Goal: Task Accomplishment & Management: Manage account settings

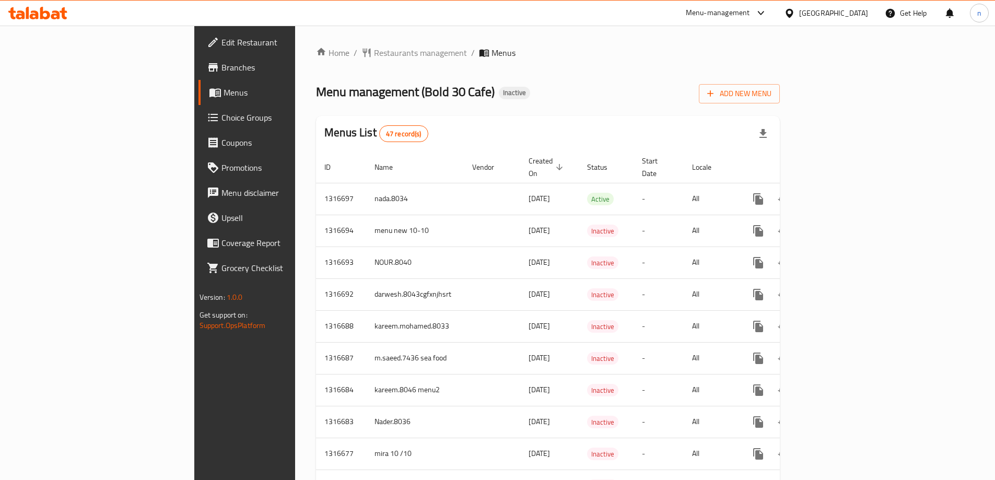
drag, startPoint x: 58, startPoint y: 95, endPoint x: 156, endPoint y: 95, distance: 97.7
click at [224, 95] on span "Menus" at bounding box center [288, 92] width 128 height 13
click at [771, 96] on span "Add New Menu" at bounding box center [739, 93] width 64 height 13
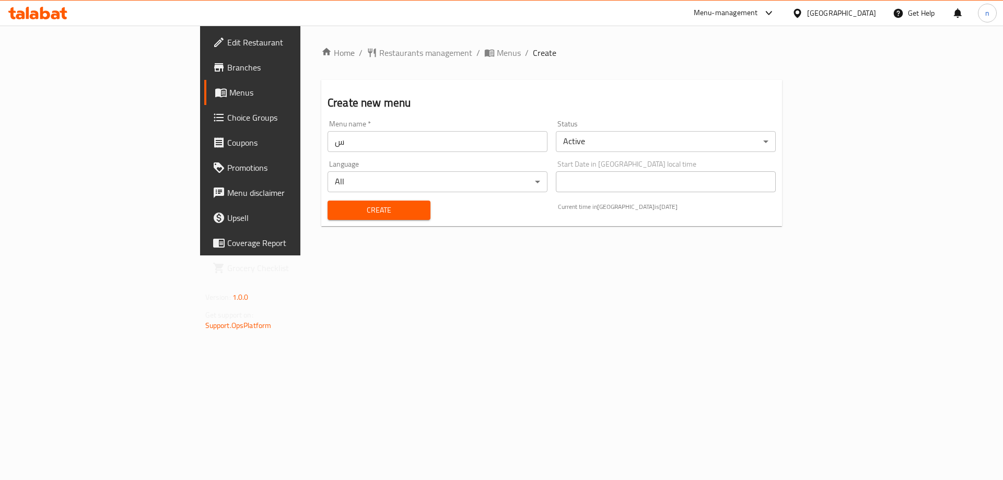
click at [327, 144] on input "س" at bounding box center [437, 141] width 220 height 21
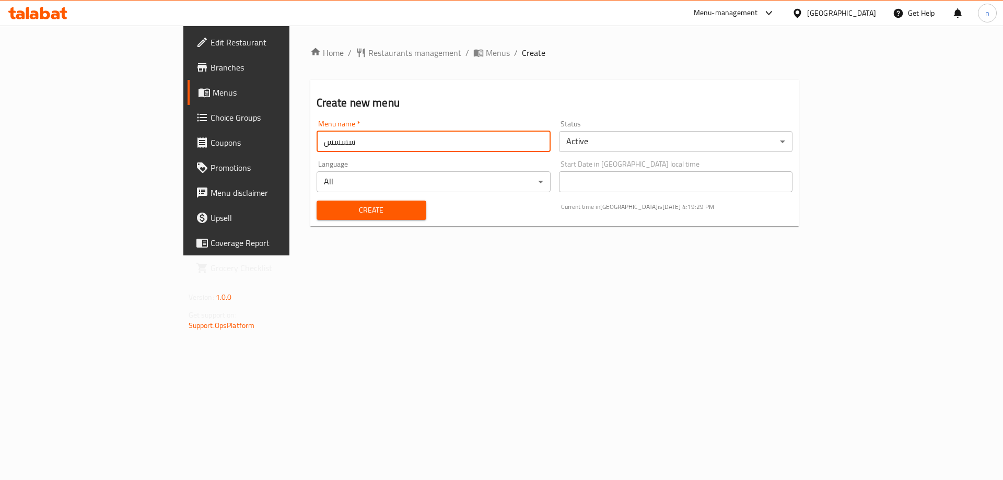
type input "سسسس"
click at [325, 211] on span "Create" at bounding box center [371, 210] width 93 height 13
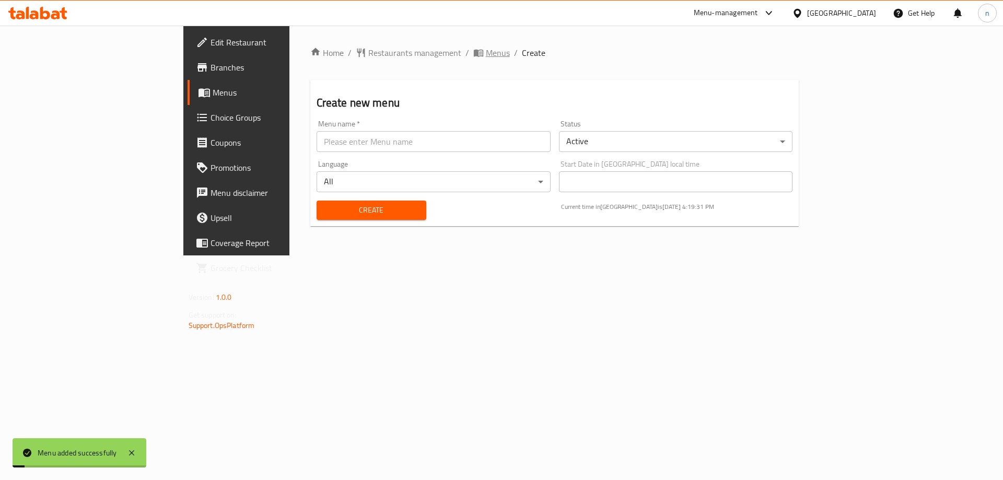
click at [486, 56] on span "Menus" at bounding box center [498, 52] width 24 height 13
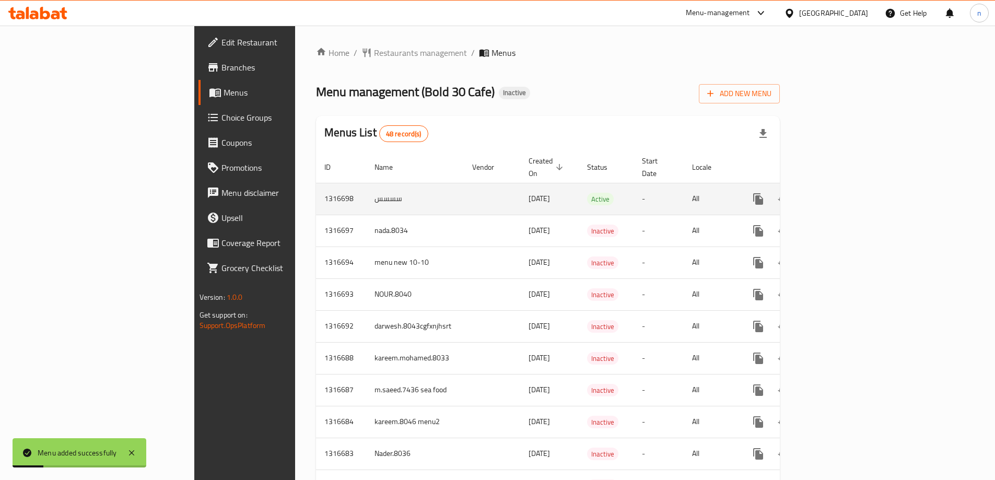
click at [838, 194] on icon "enhanced table" at bounding box center [833, 198] width 9 height 9
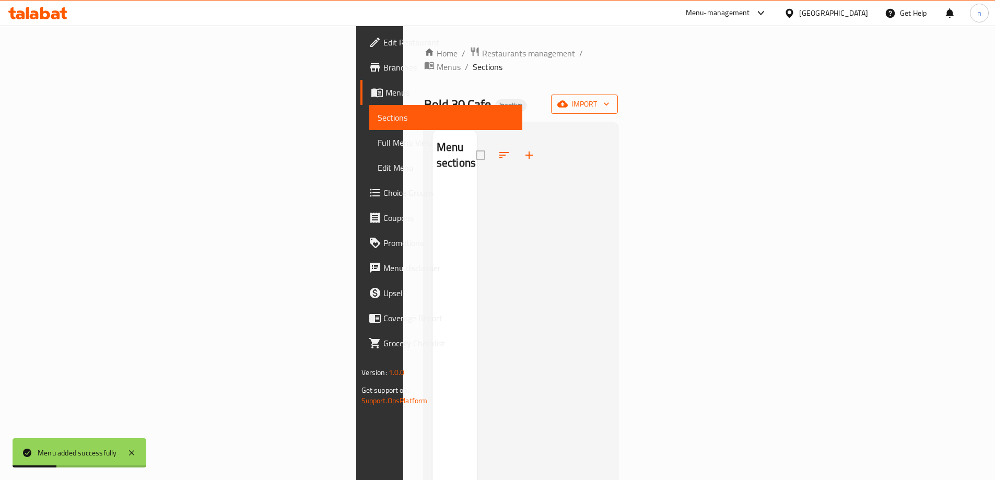
click at [618, 95] on button "import" at bounding box center [584, 104] width 67 height 19
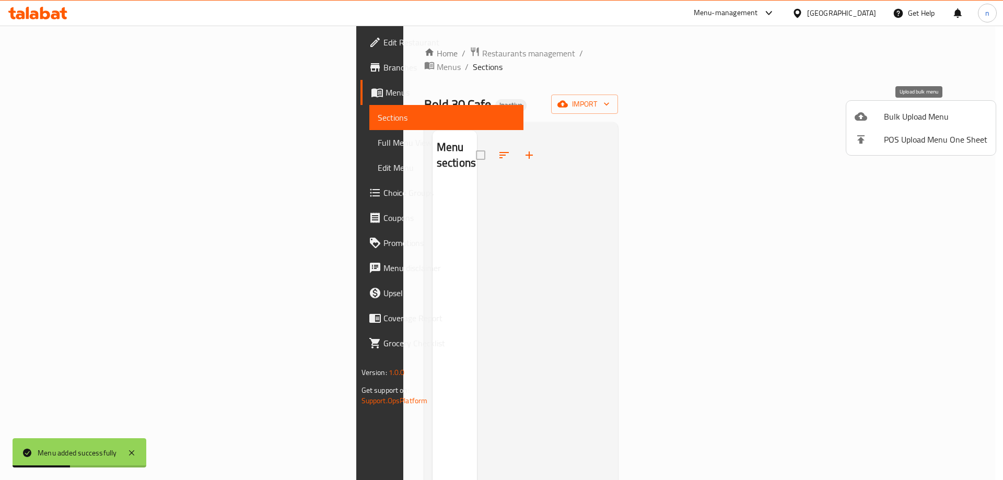
click at [868, 122] on div at bounding box center [868, 116] width 29 height 13
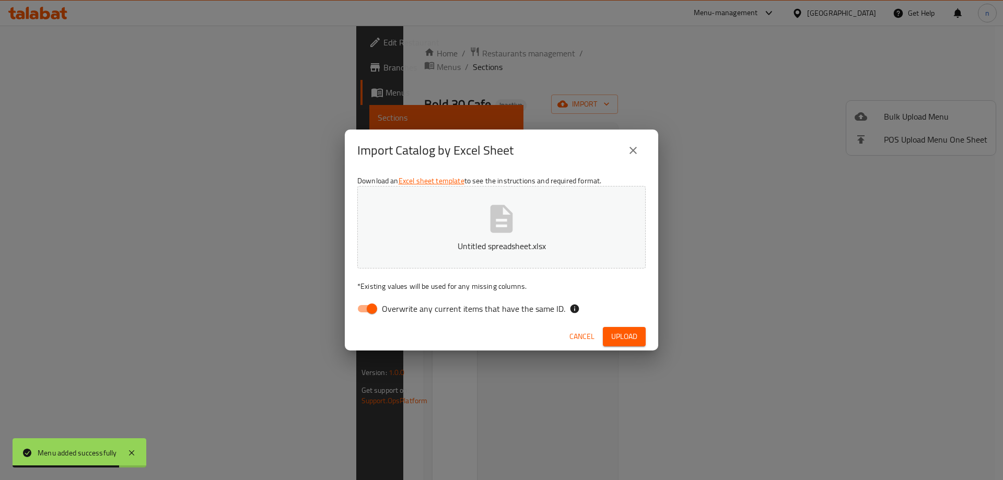
drag, startPoint x: 359, startPoint y: 319, endPoint x: 369, endPoint y: 311, distance: 13.1
click at [359, 319] on input "Overwrite any current items that have the same ID." at bounding box center [372, 309] width 60 height 20
checkbox input "false"
click at [627, 336] on span "Upload" at bounding box center [624, 336] width 26 height 13
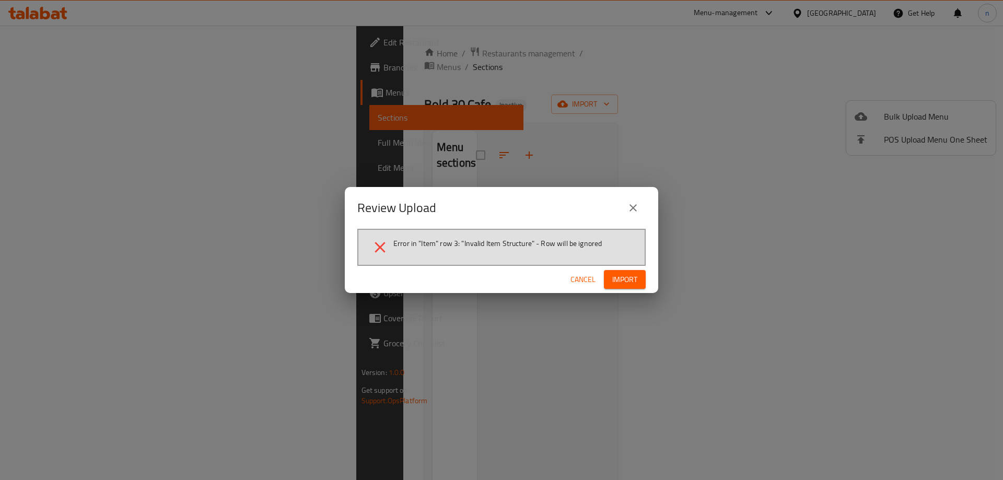
click at [556, 246] on span "Error in "Item" row 3: "Invalid Item Structure" - Row will be ignored" at bounding box center [497, 243] width 208 height 10
click at [624, 286] on span "Import" at bounding box center [624, 279] width 25 height 13
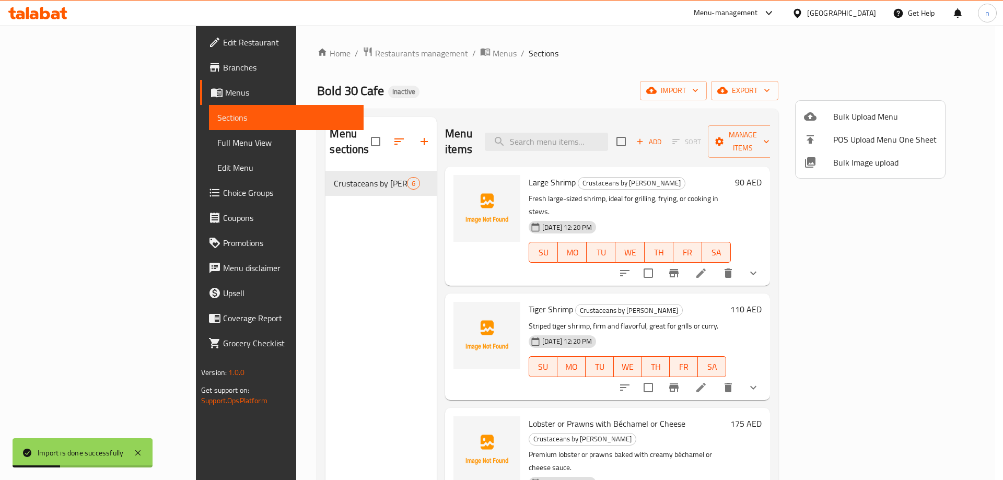
click at [257, 322] on div at bounding box center [501, 240] width 1003 height 480
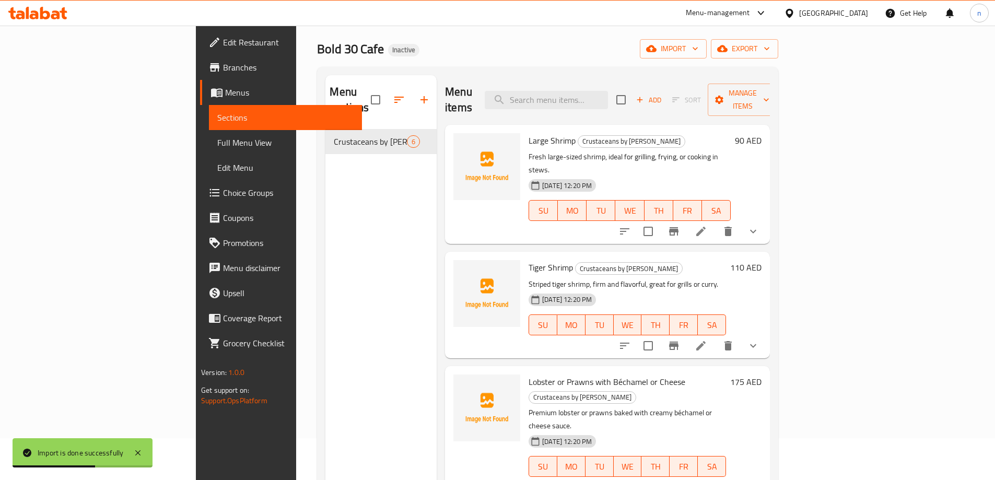
click at [217, 142] on span "Full Menu View" at bounding box center [285, 142] width 136 height 13
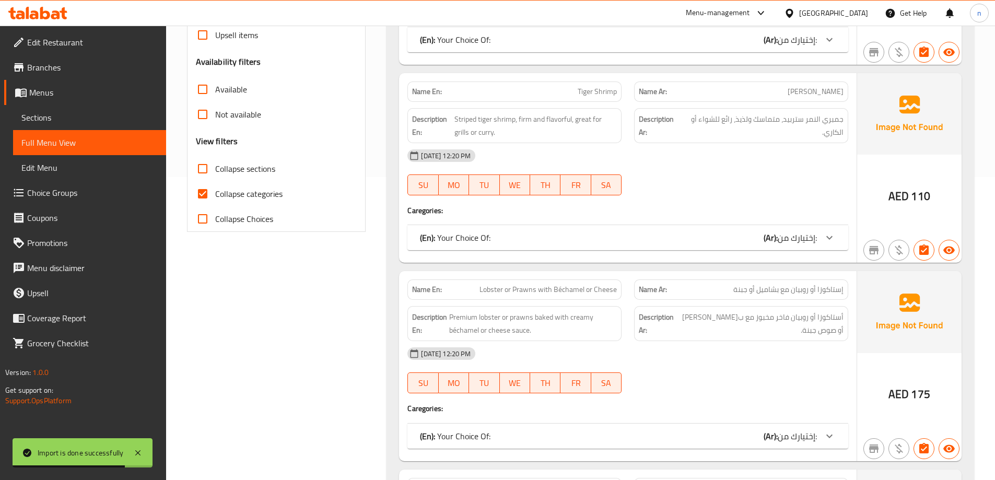
click at [230, 188] on span "Collapse categories" at bounding box center [248, 194] width 67 height 13
click at [215, 186] on input "Collapse categories" at bounding box center [202, 193] width 25 height 25
checkbox input "false"
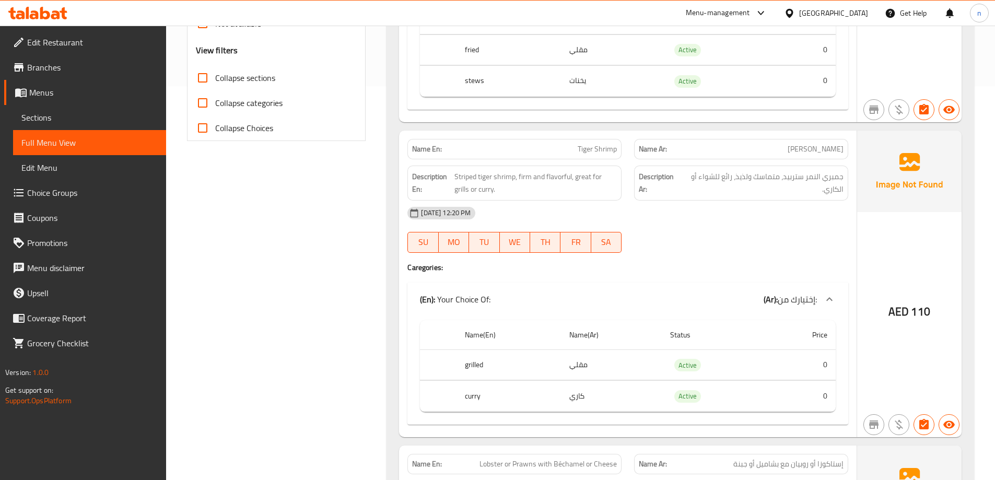
scroll to position [355, 0]
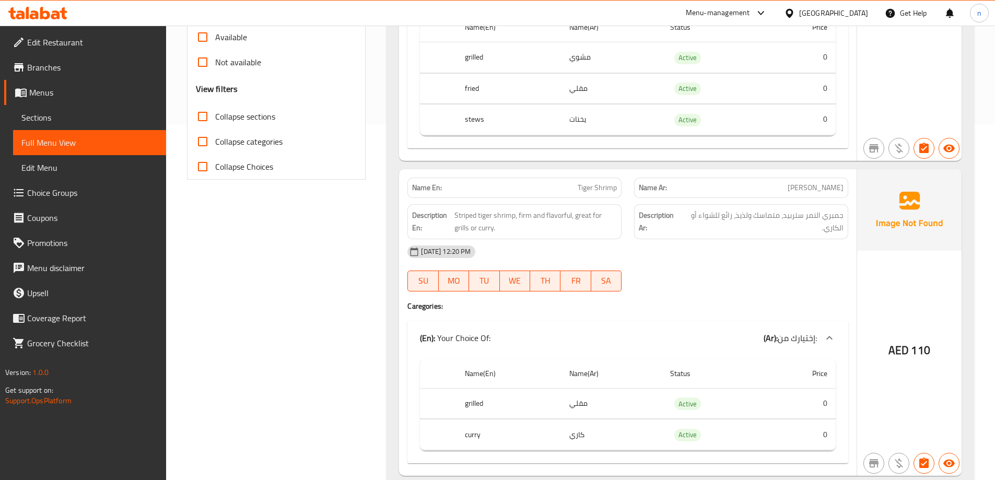
click at [83, 119] on span "Sections" at bounding box center [89, 117] width 136 height 13
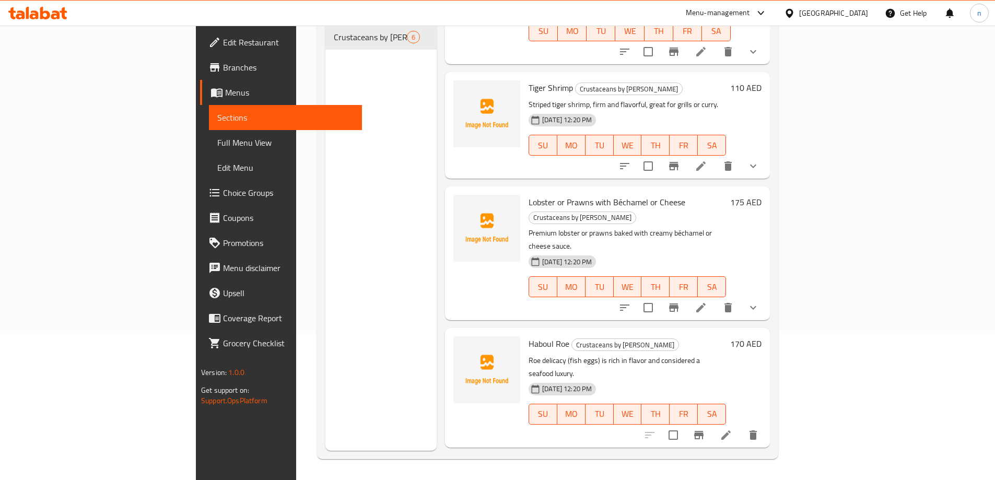
scroll to position [74, 0]
click at [707, 302] on icon at bounding box center [701, 308] width 13 height 13
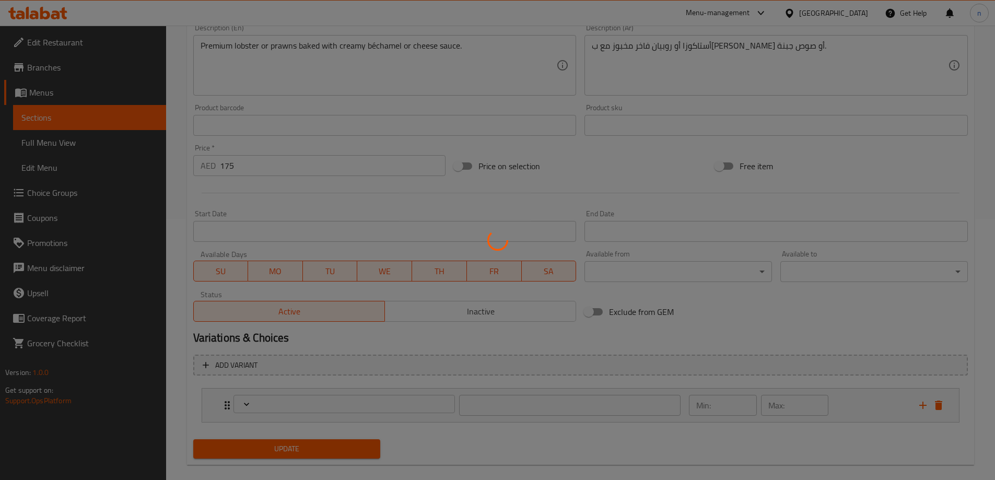
scroll to position [275, 0]
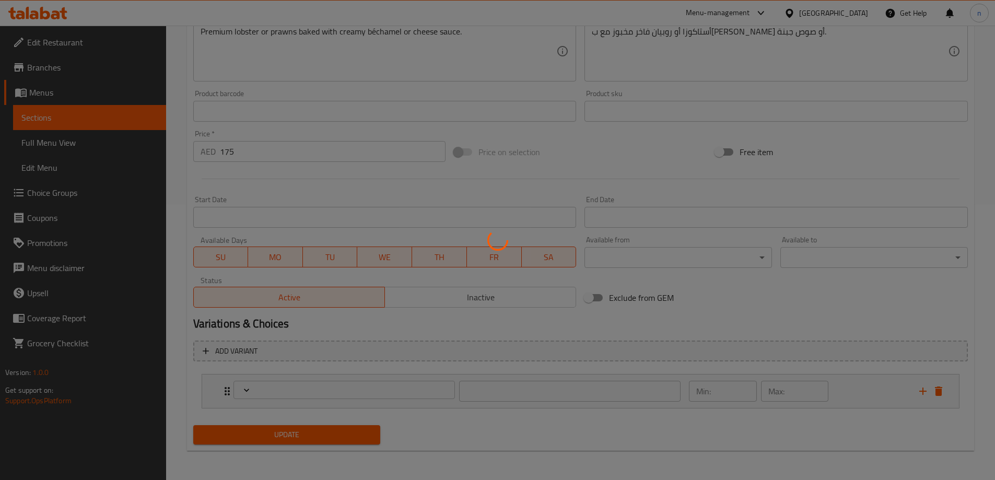
type input "إختيارك من:"
type input "1"
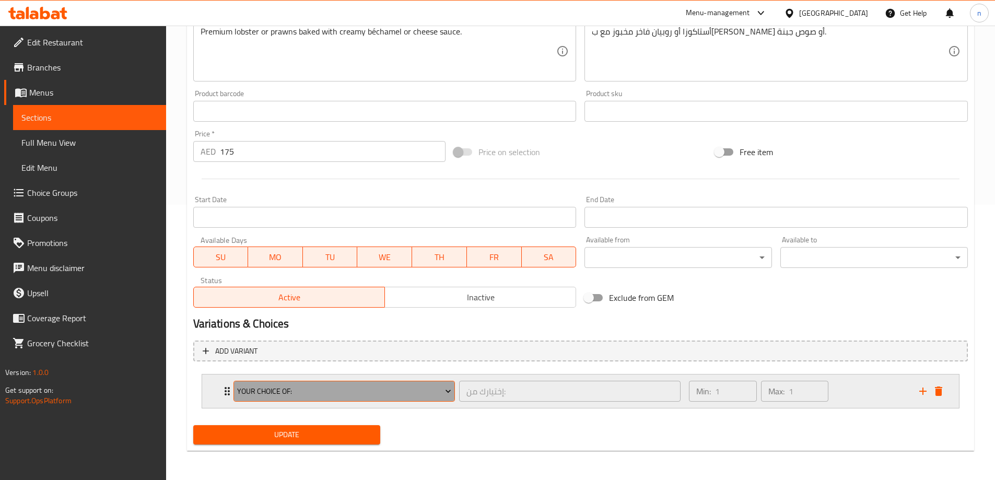
click at [383, 384] on button "Your Choice Of:" at bounding box center [343, 391] width 221 height 21
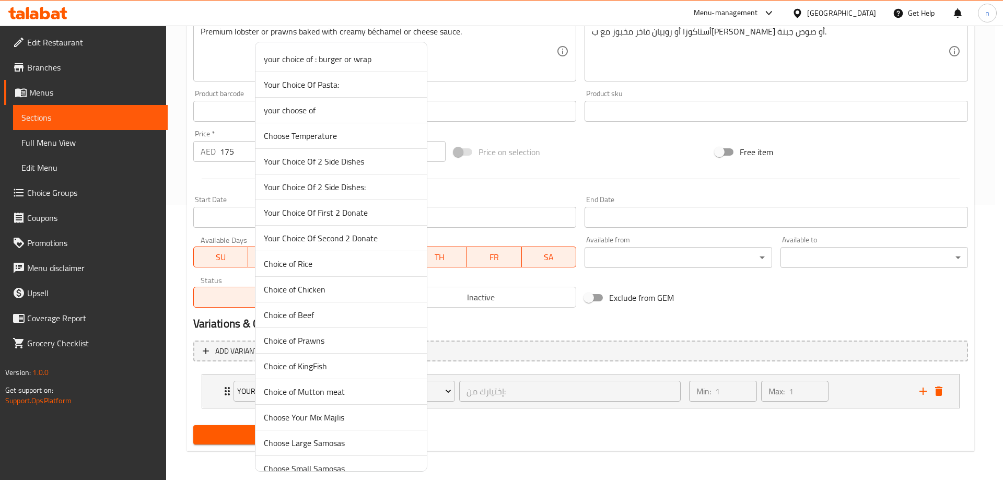
click at [511, 423] on div at bounding box center [501, 240] width 1003 height 480
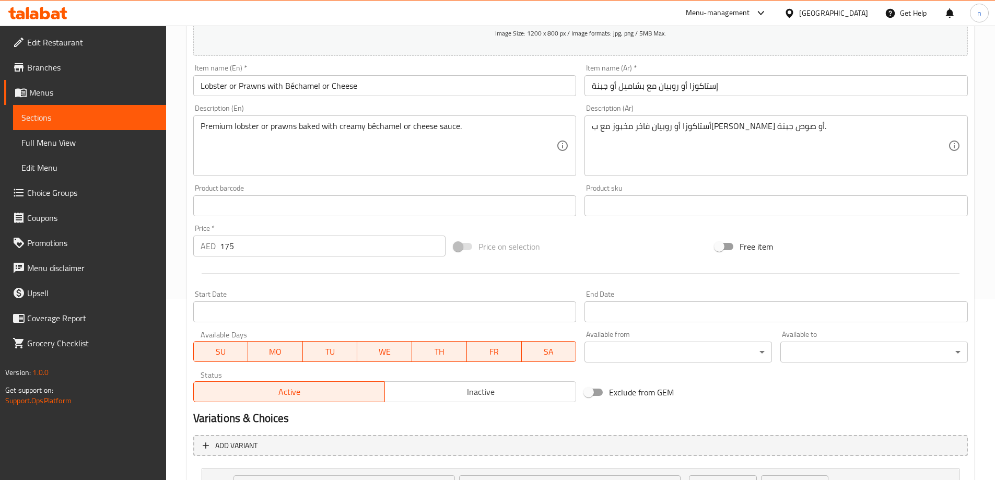
scroll to position [66, 0]
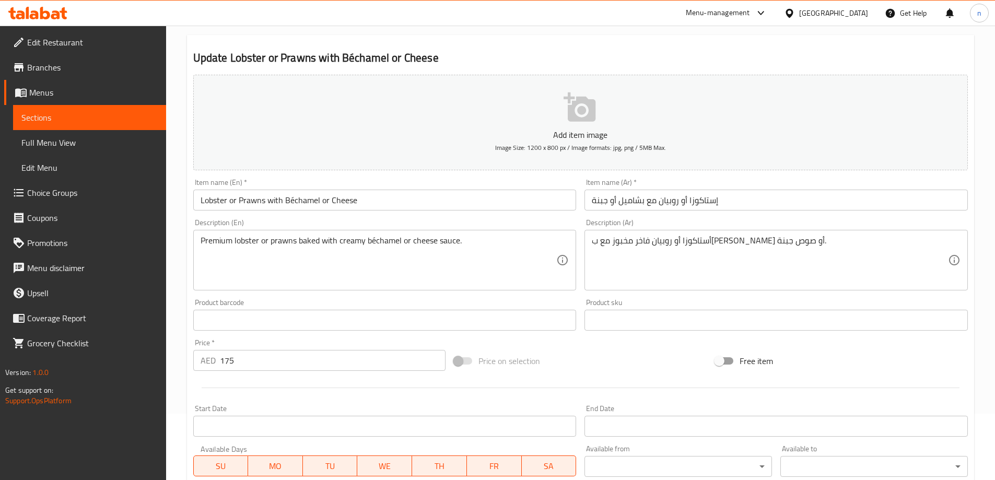
click at [96, 119] on span "Sections" at bounding box center [89, 117] width 136 height 13
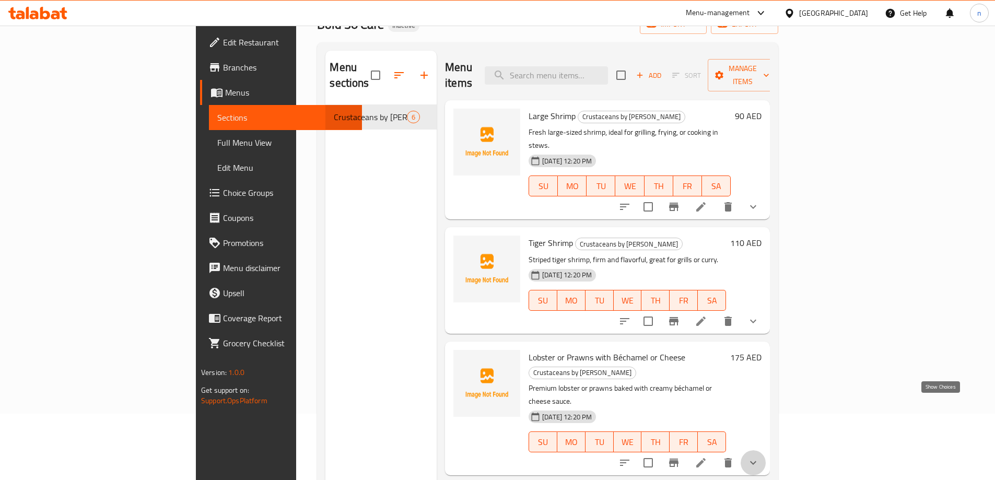
click at [759, 456] on icon "show more" at bounding box center [753, 462] width 13 height 13
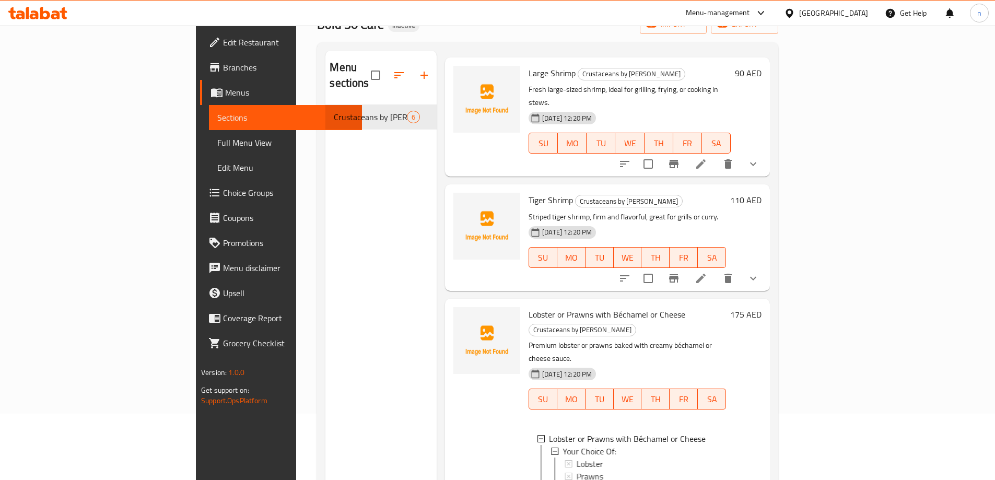
scroll to position [157, 0]
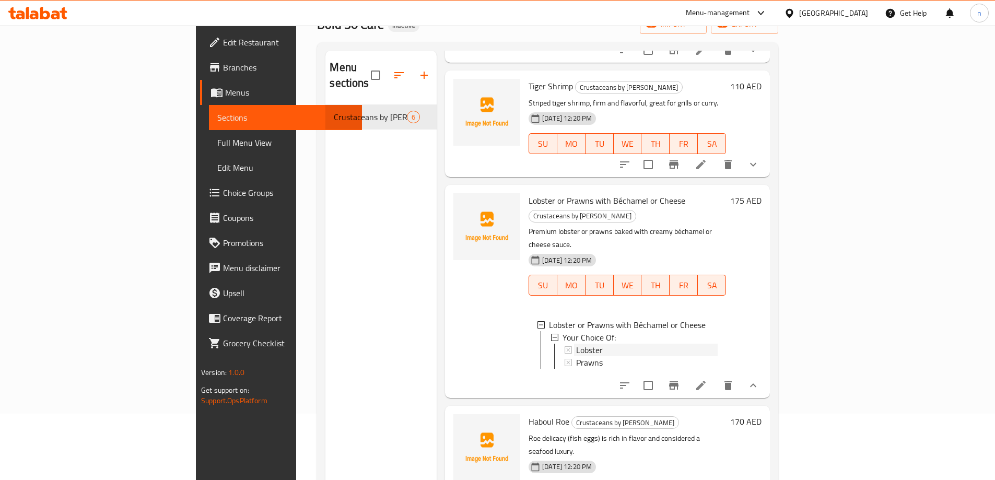
click at [565, 346] on icon at bounding box center [568, 349] width 7 height 7
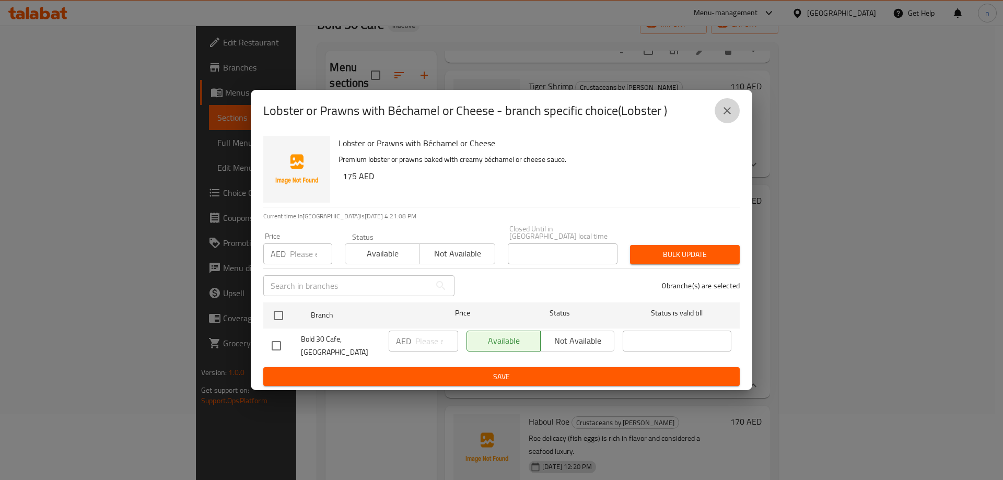
click at [723, 117] on icon "close" at bounding box center [727, 110] width 13 height 13
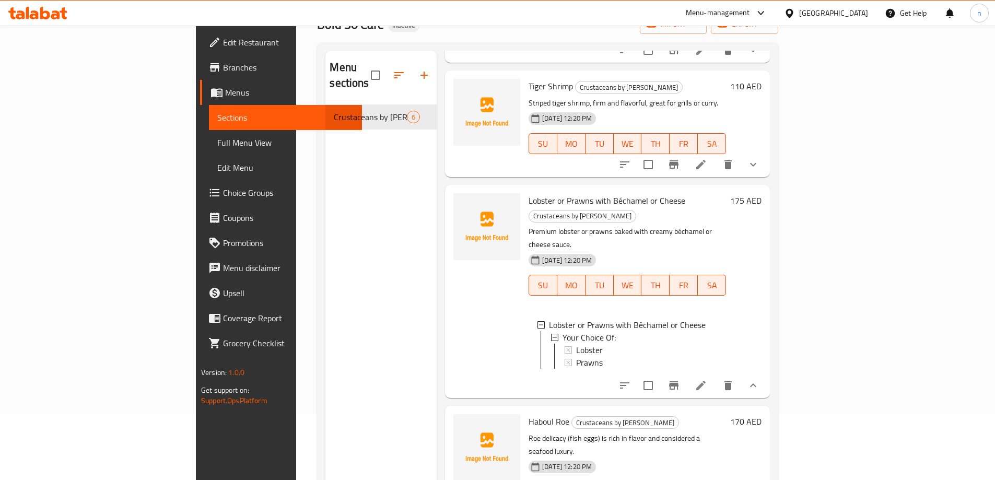
click at [217, 139] on span "Full Menu View" at bounding box center [285, 142] width 136 height 13
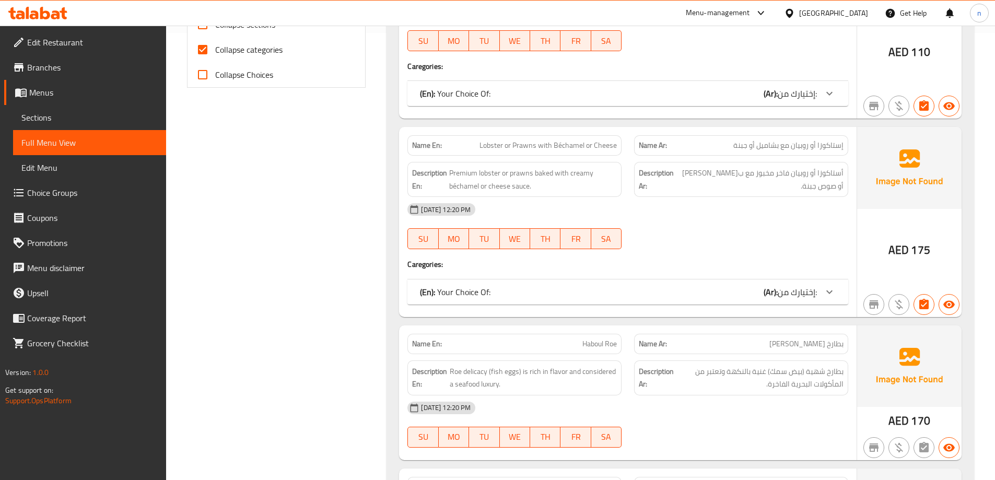
click at [39, 111] on span "Sections" at bounding box center [89, 117] width 136 height 13
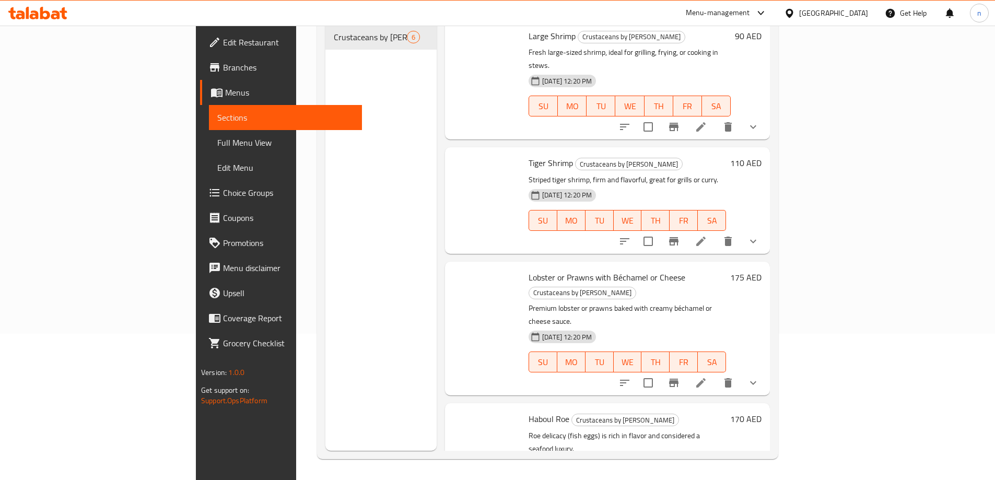
scroll to position [146, 0]
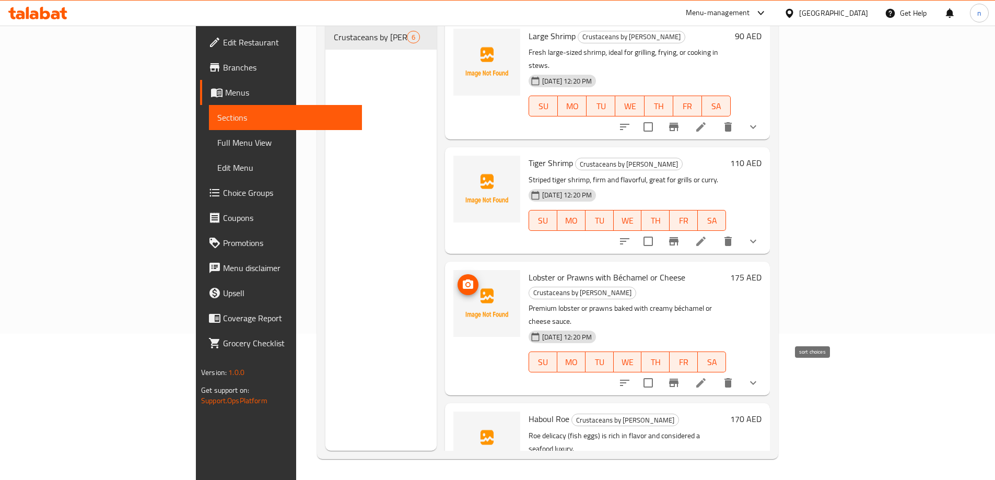
click at [631, 377] on icon "sort-choices" at bounding box center [624, 383] width 13 height 13
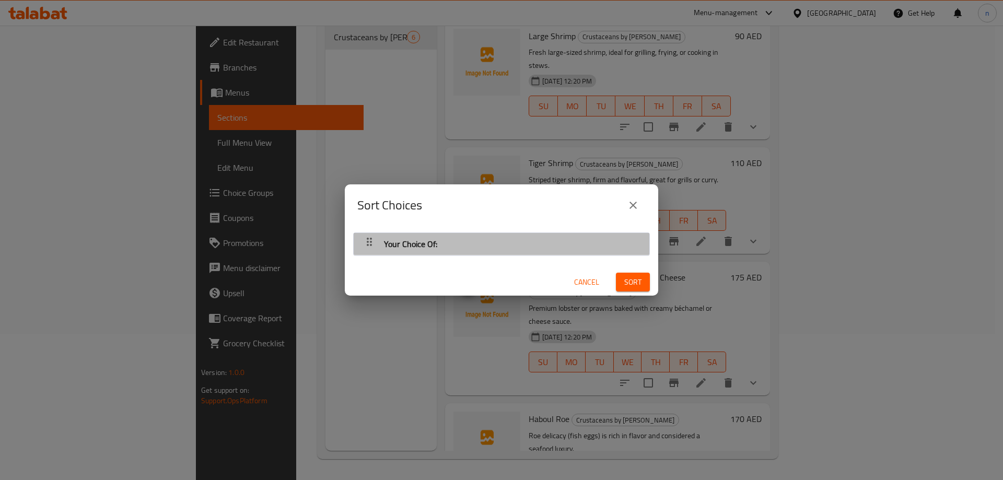
click at [509, 254] on div "Your Choice Of:" at bounding box center [501, 243] width 285 height 25
drag, startPoint x: 483, startPoint y: 242, endPoint x: 411, endPoint y: 242, distance: 72.1
click at [482, 242] on div "Your Choice Of:" at bounding box center [501, 243] width 285 height 25
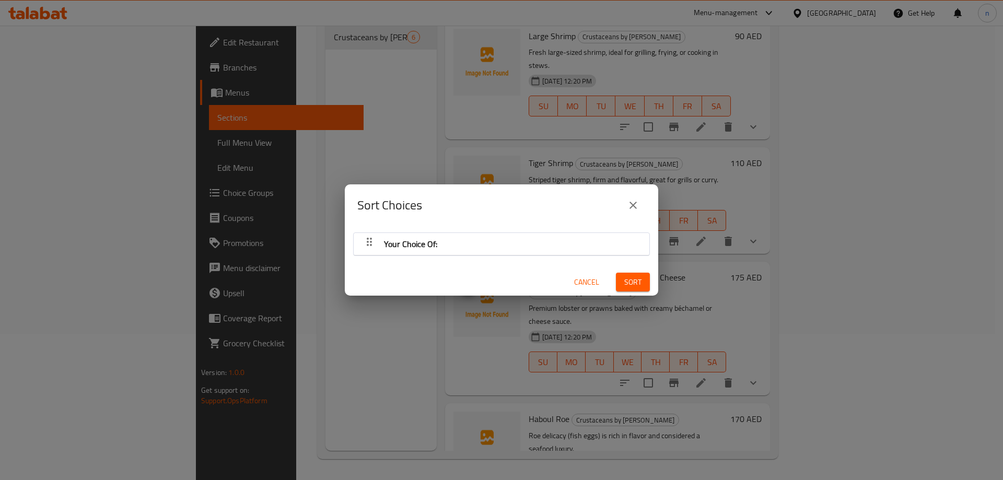
click at [369, 242] on icon "button" at bounding box center [369, 242] width 13 height 13
click at [629, 276] on span "Sort" at bounding box center [632, 282] width 17 height 13
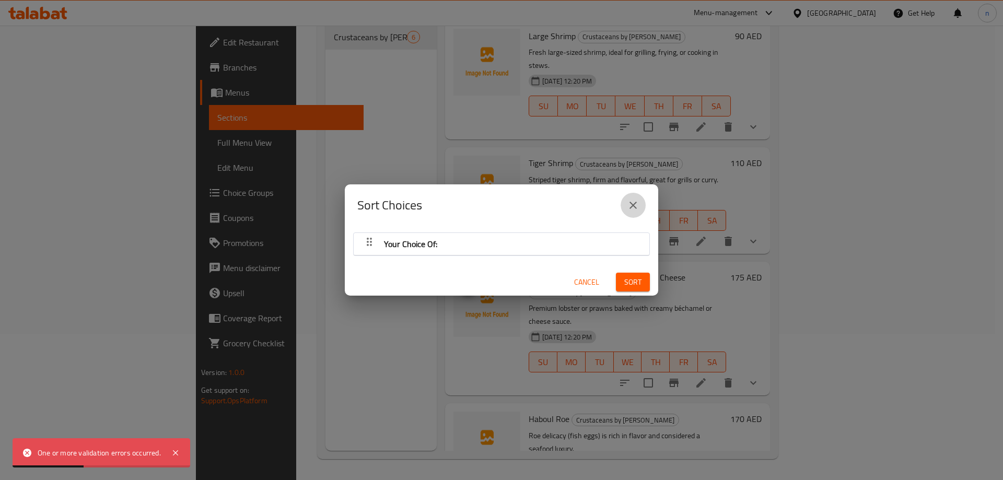
click at [635, 212] on button "close" at bounding box center [632, 205] width 25 height 25
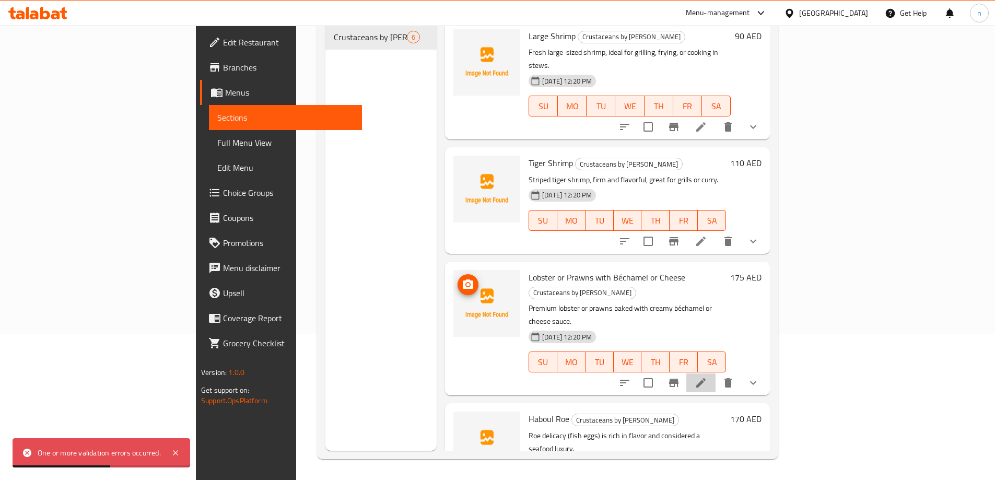
click at [707, 377] on icon at bounding box center [701, 383] width 13 height 13
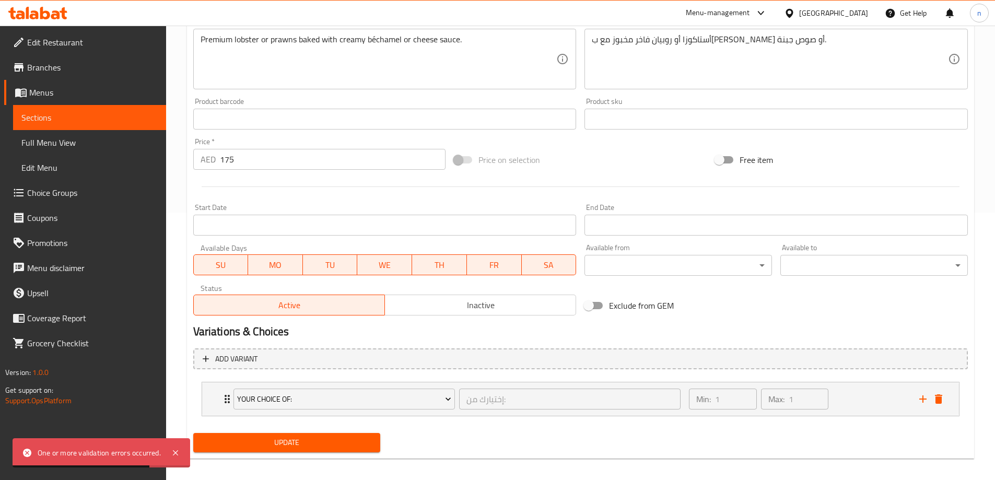
scroll to position [275, 0]
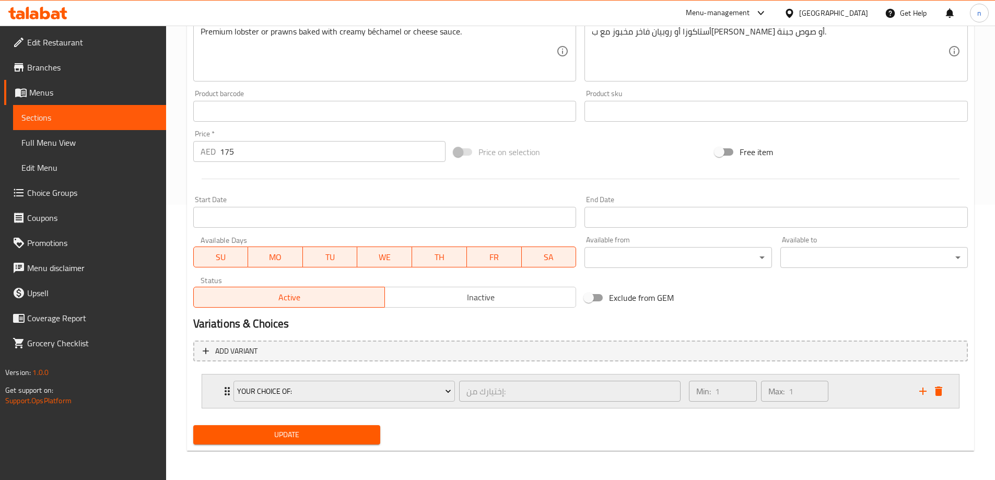
click at [761, 395] on div "Max: 1 ​" at bounding box center [794, 391] width 67 height 21
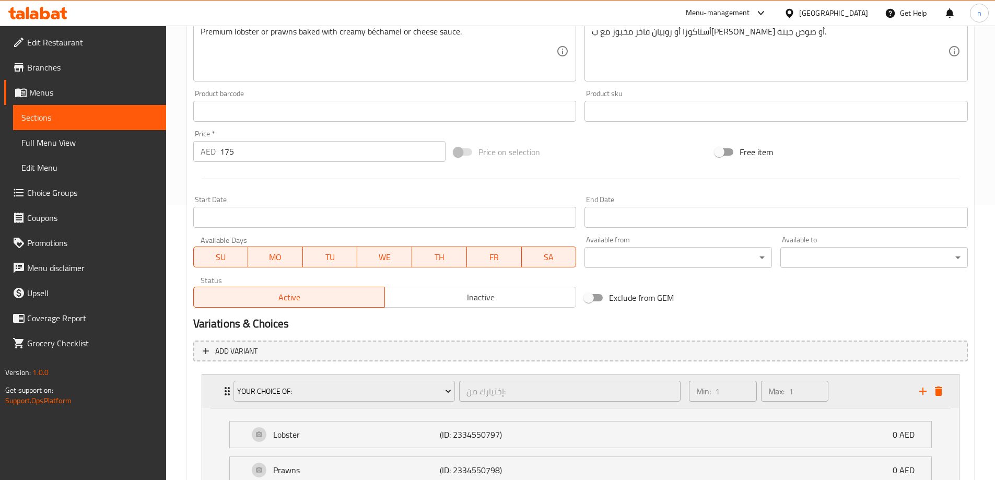
click at [761, 395] on div "Max: 1 ​" at bounding box center [794, 391] width 67 height 21
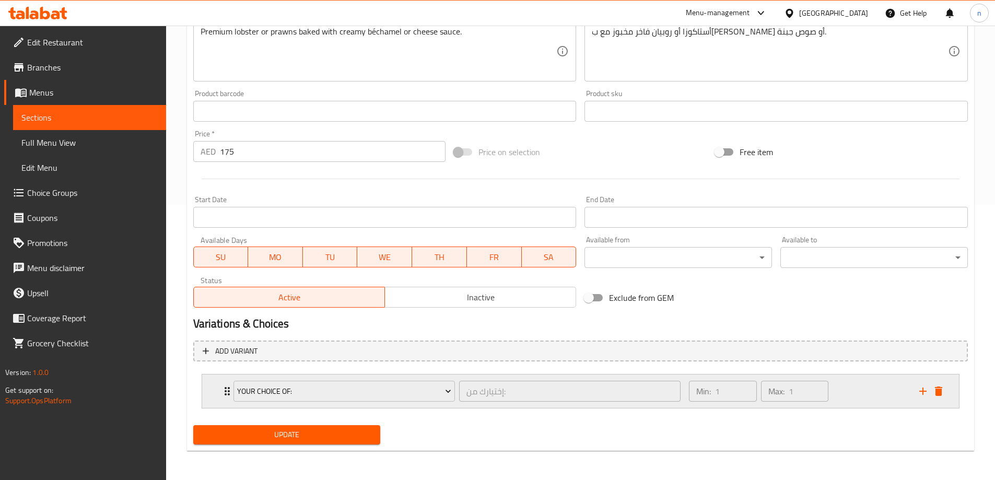
click at [761, 395] on div "Max: 1 ​" at bounding box center [794, 391] width 67 height 21
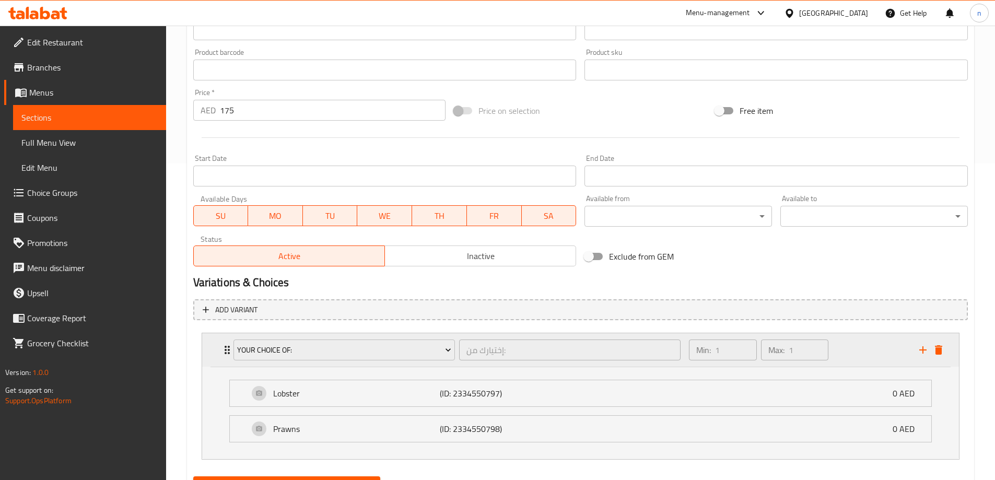
scroll to position [368, 0]
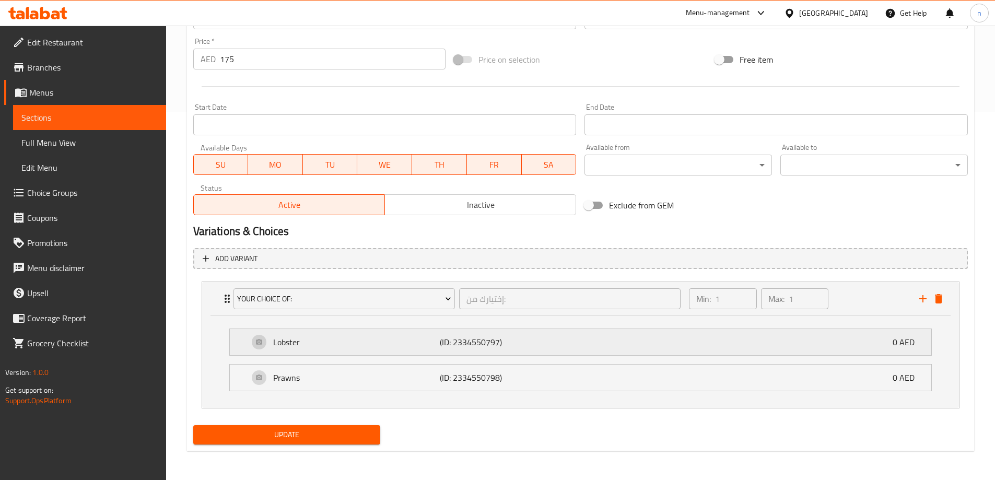
click at [273, 334] on div "Lobster (ID: 2334550797) 0 AED" at bounding box center [584, 342] width 670 height 26
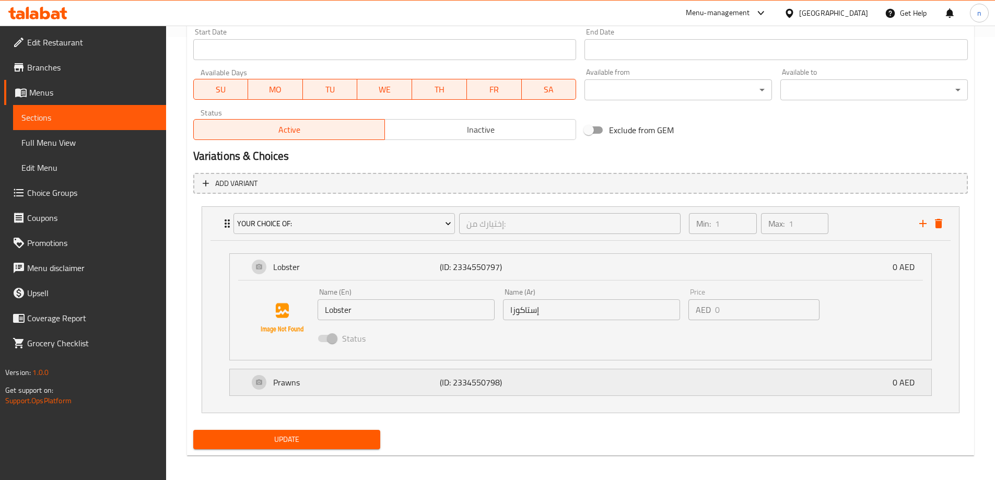
scroll to position [448, 0]
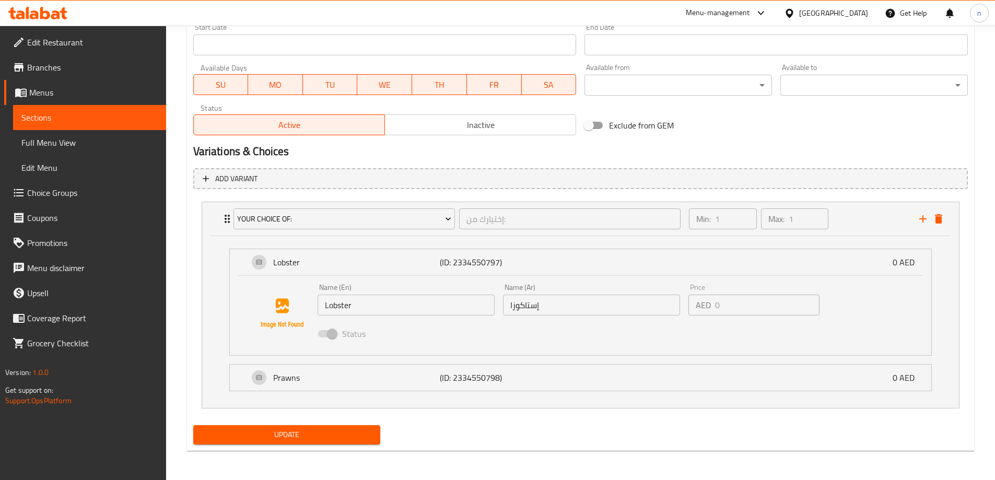
click at [472, 343] on div "Status" at bounding box center [591, 334] width 557 height 28
click at [919, 217] on icon "add" at bounding box center [923, 219] width 13 height 13
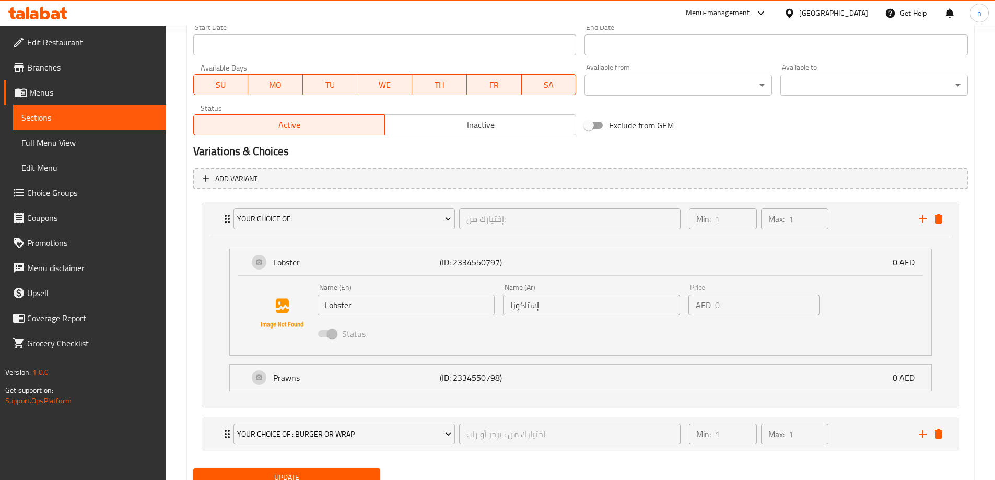
scroll to position [490, 0]
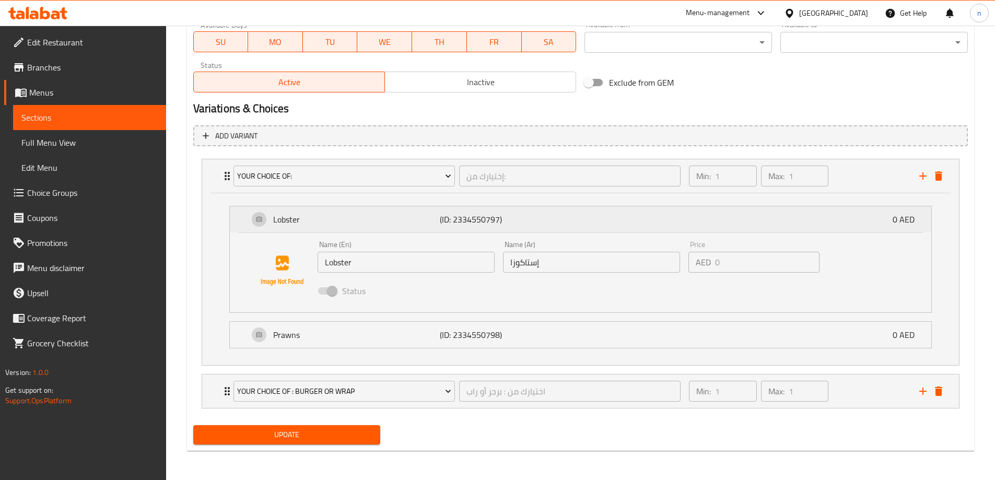
click at [283, 226] on p "Lobster" at bounding box center [356, 219] width 167 height 13
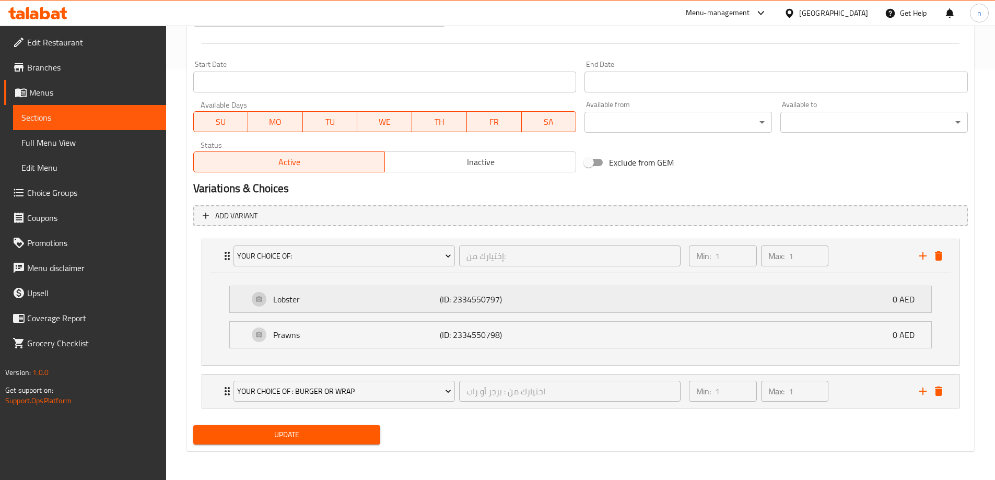
click at [306, 294] on p "Lobster" at bounding box center [356, 299] width 167 height 13
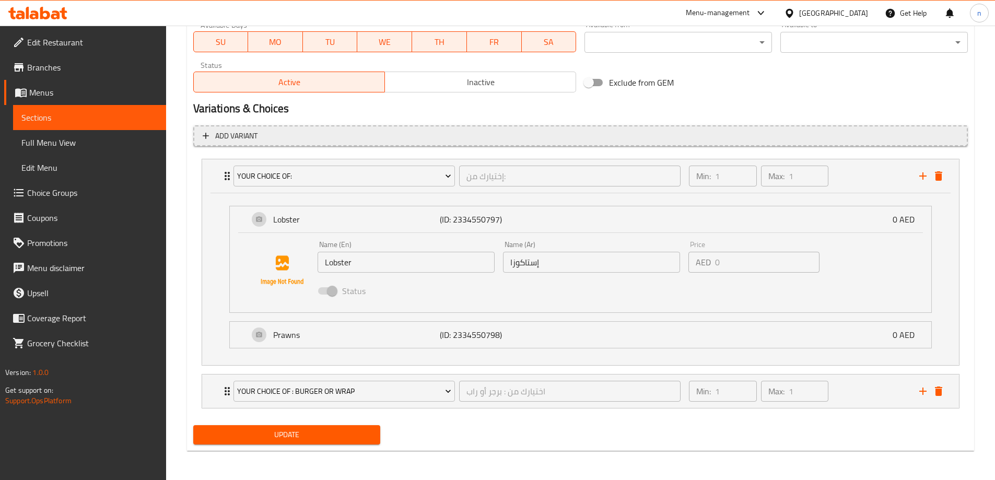
click at [252, 145] on button "Add variant" at bounding box center [580, 135] width 775 height 21
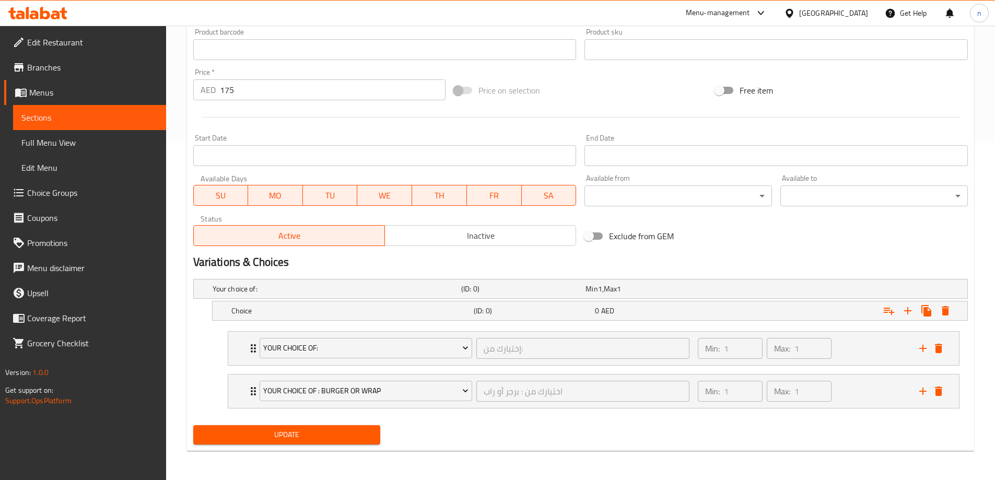
scroll to position [337, 0]
click at [937, 391] on icon "delete" at bounding box center [938, 391] width 7 height 9
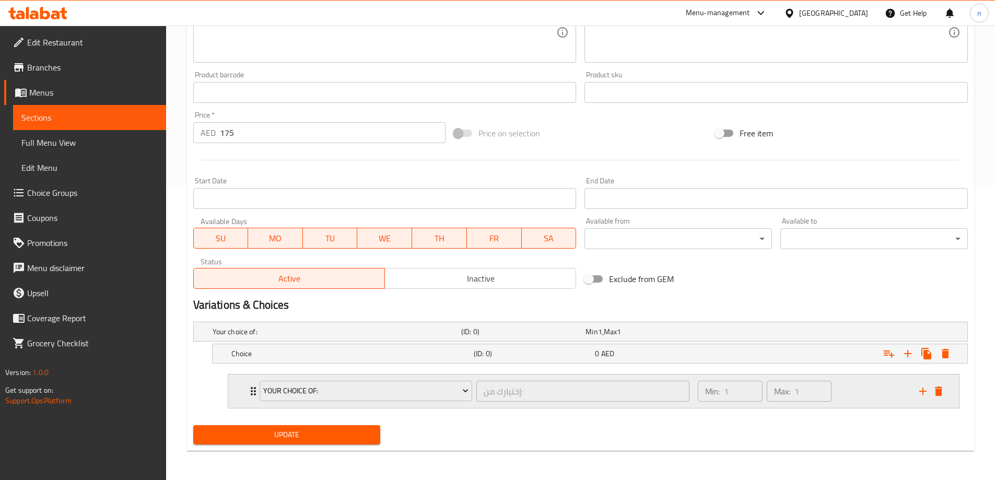
click at [942, 391] on icon "delete" at bounding box center [938, 391] width 7 height 9
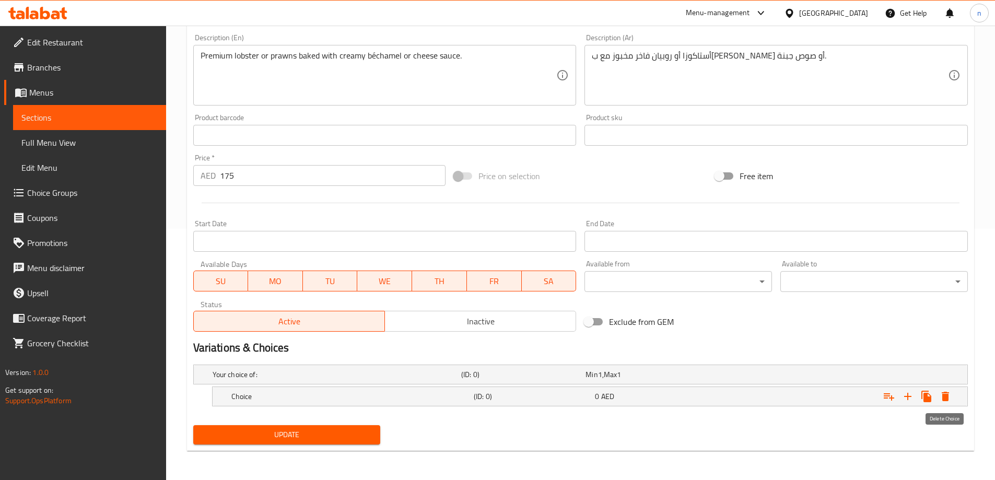
scroll to position [251, 0]
click at [720, 402] on div "Expand" at bounding box center [835, 396] width 242 height 23
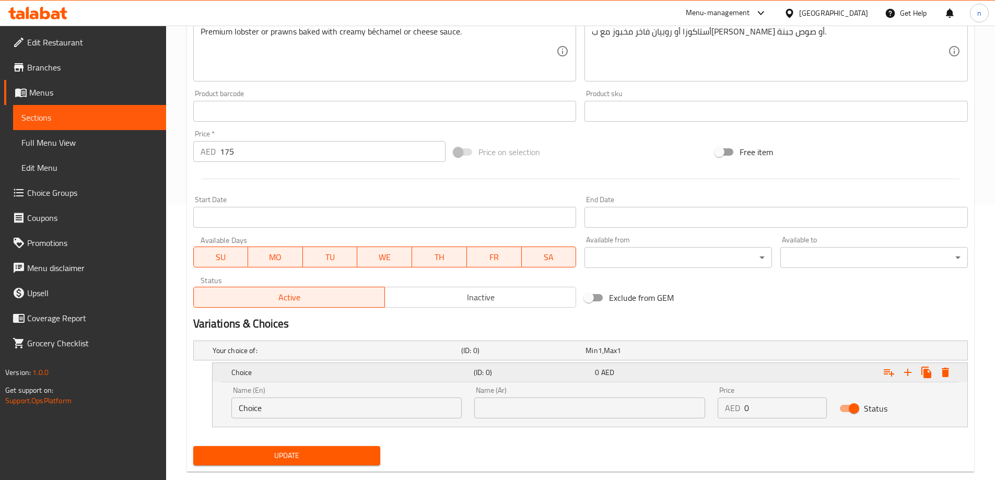
scroll to position [296, 0]
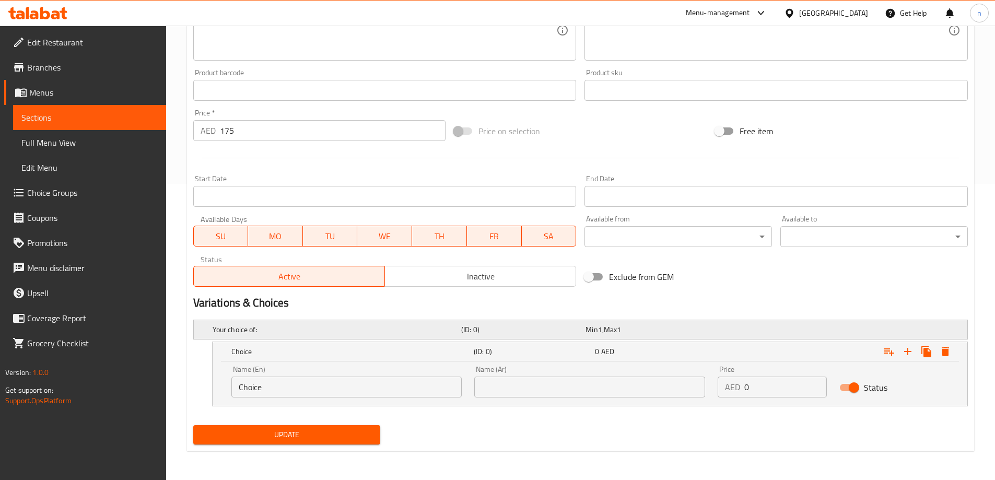
click at [658, 325] on div "Min 1 , Max 1" at bounding box center [646, 329] width 120 height 10
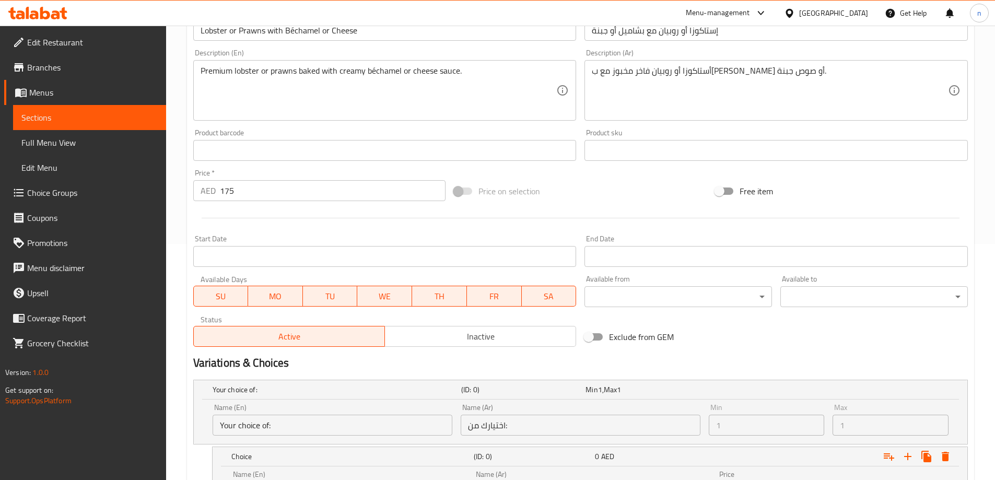
scroll to position [0, 0]
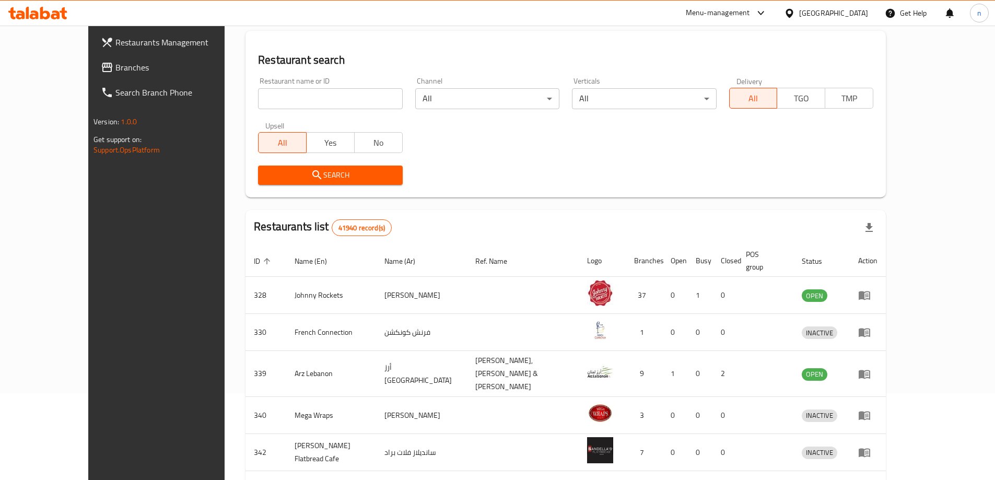
scroll to position [21, 0]
